Goal: Task Accomplishment & Management: Manage account settings

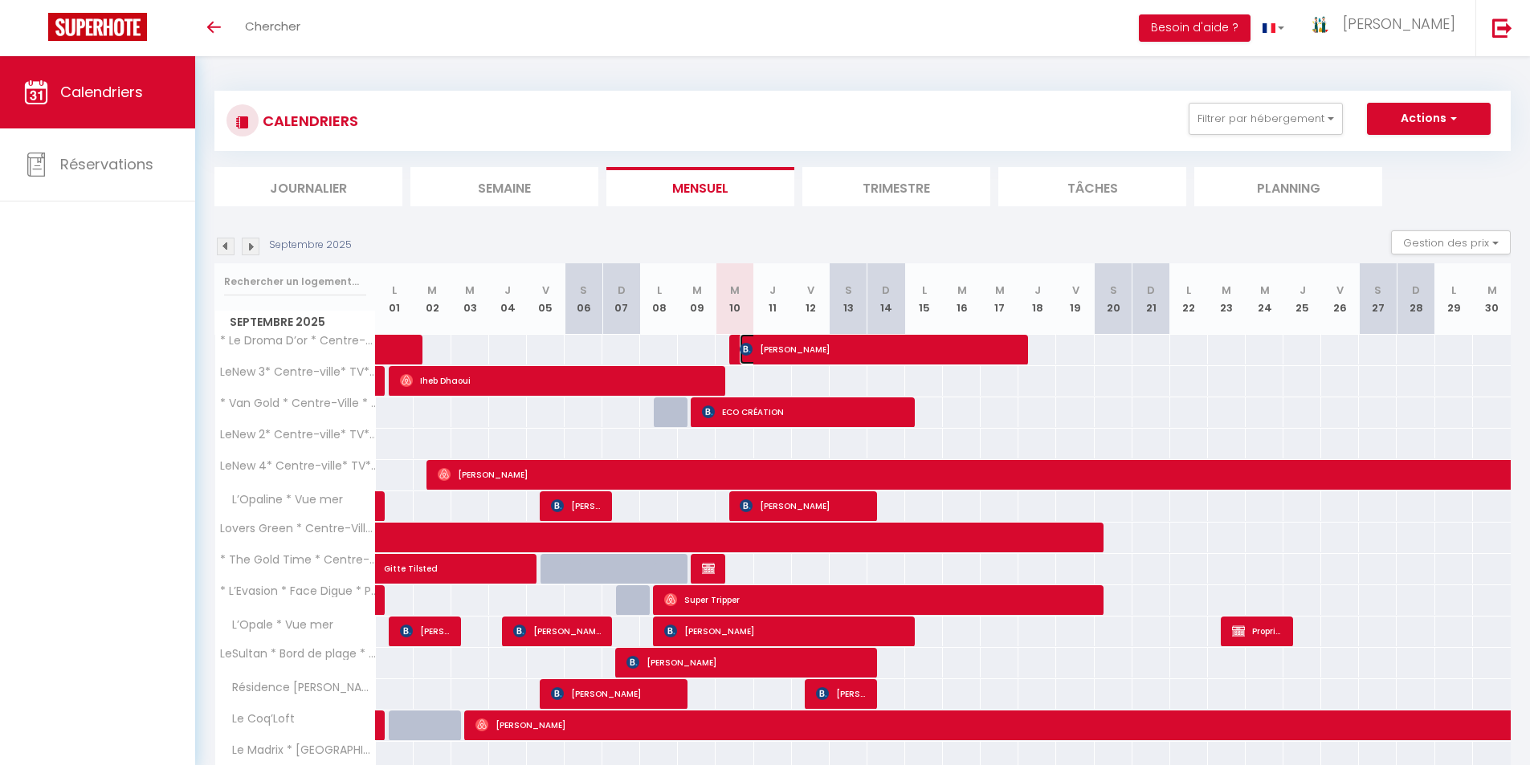
click at [773, 347] on span "[PERSON_NAME]" at bounding box center [878, 349] width 277 height 31
select select "OK"
select select "KO"
select select "0"
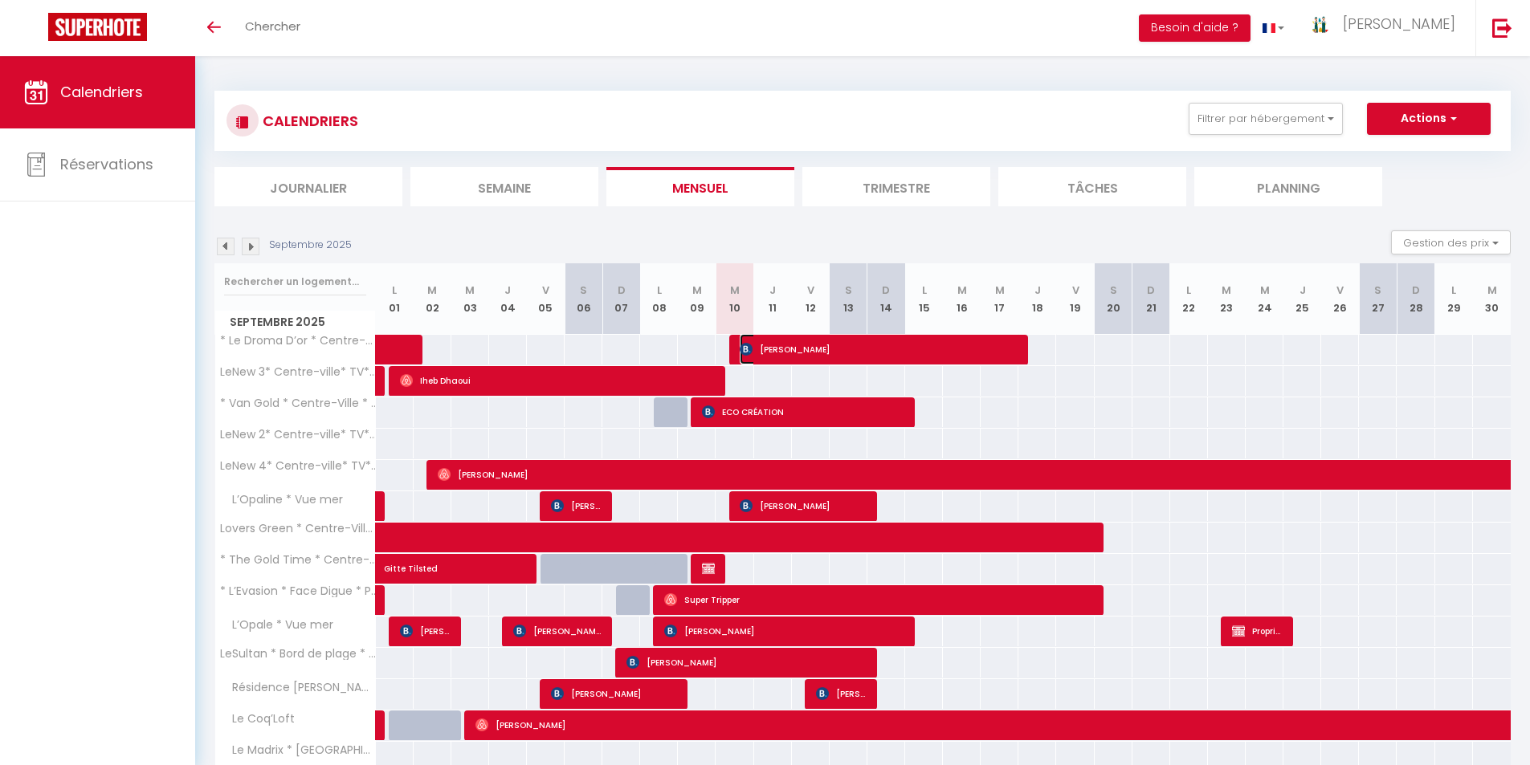
select select "1"
select select
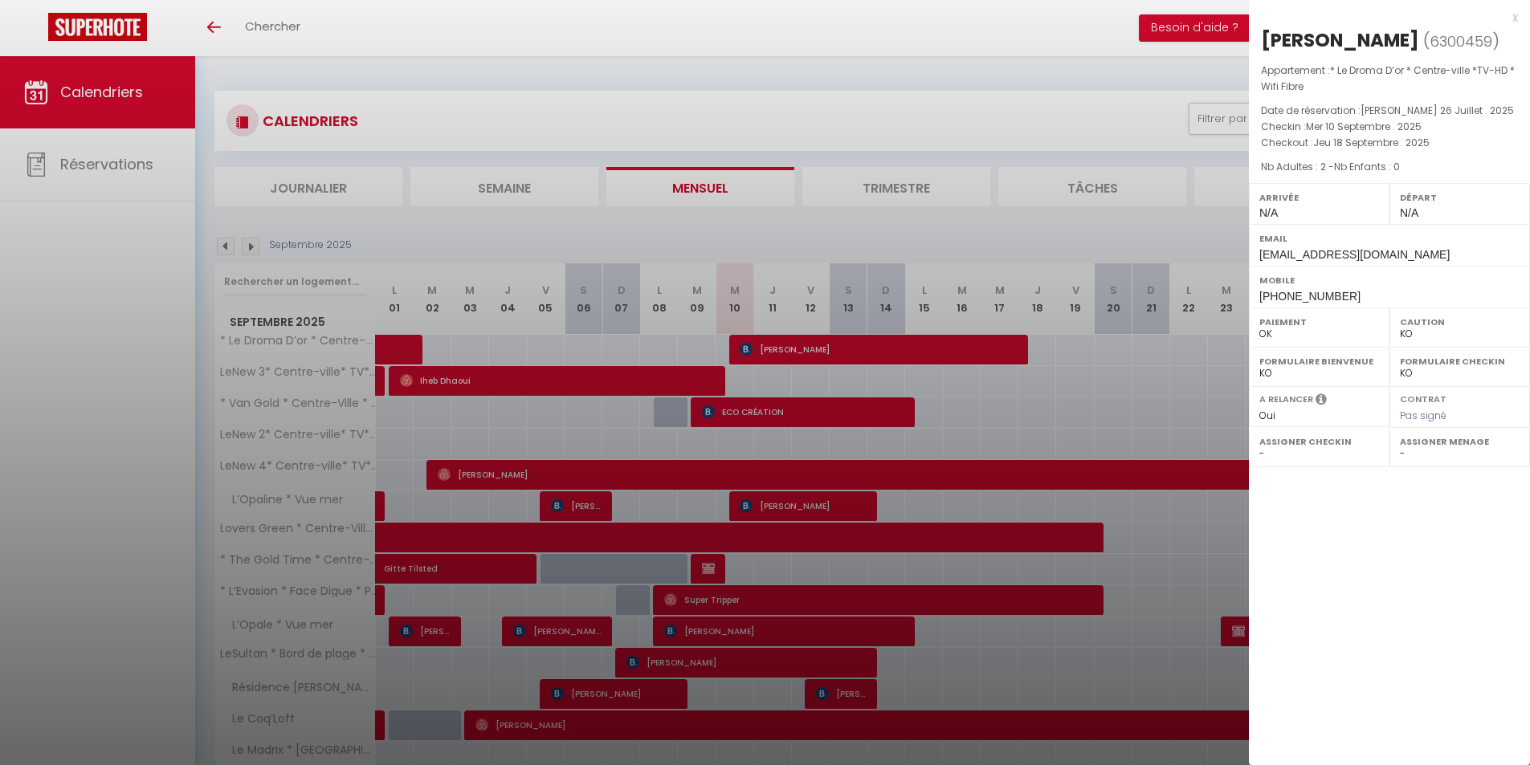
click at [1515, 18] on div "x" at bounding box center [1383, 17] width 269 height 19
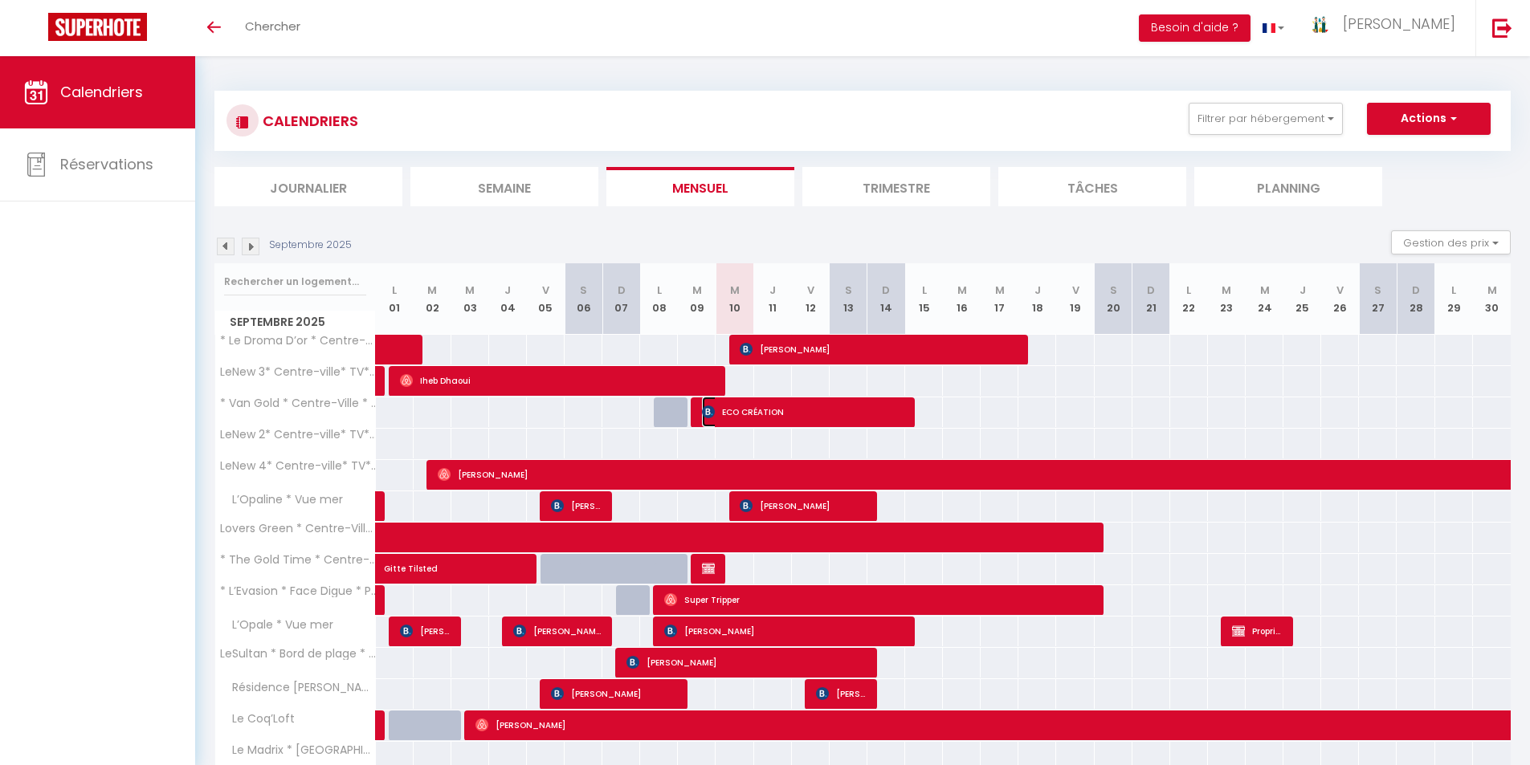
click at [781, 411] on span "ECO CRÉATION" at bounding box center [803, 412] width 202 height 31
select select "OK"
select select "17043"
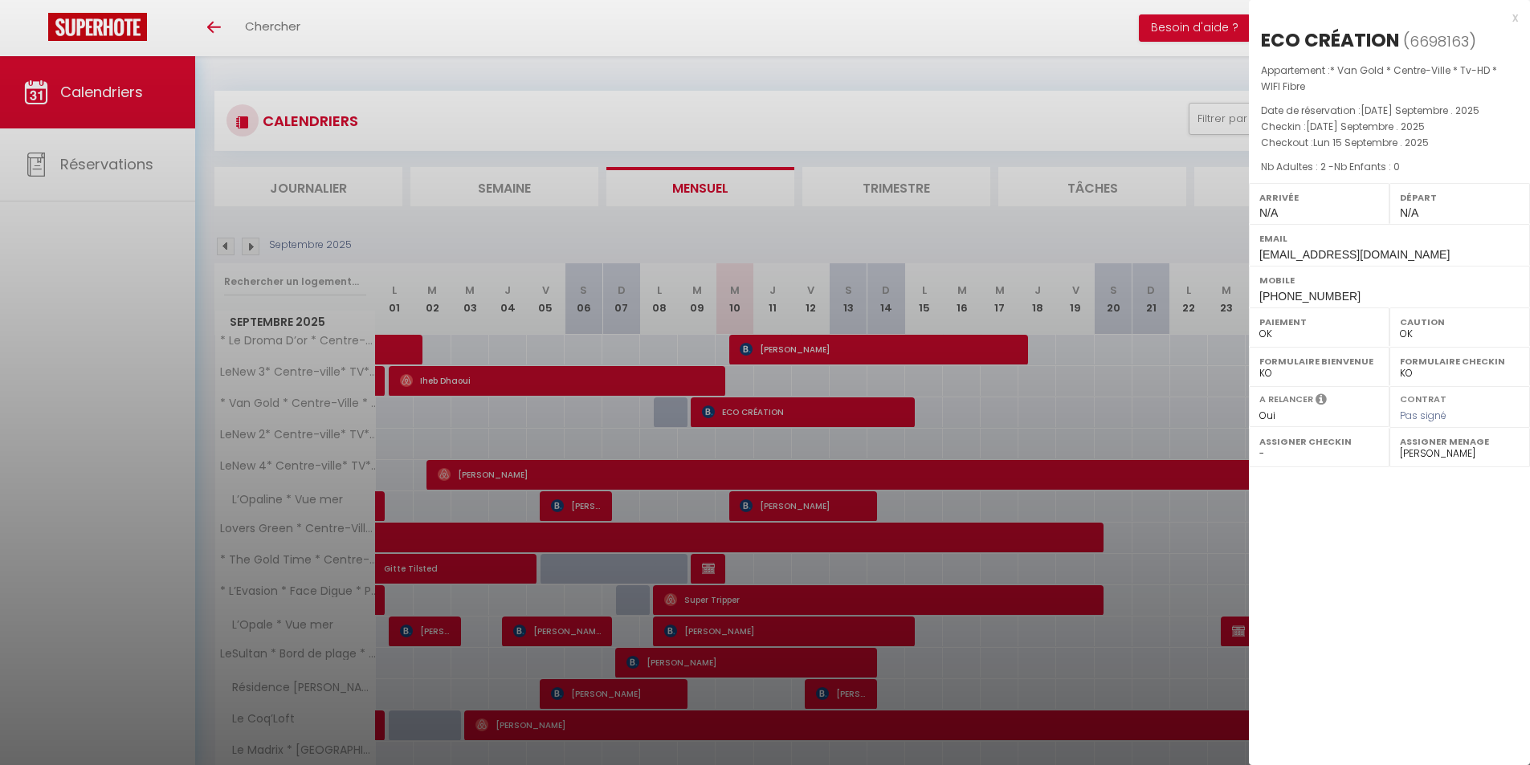
click at [1513, 18] on div "x" at bounding box center [1383, 17] width 269 height 19
